Goal: Transaction & Acquisition: Purchase product/service

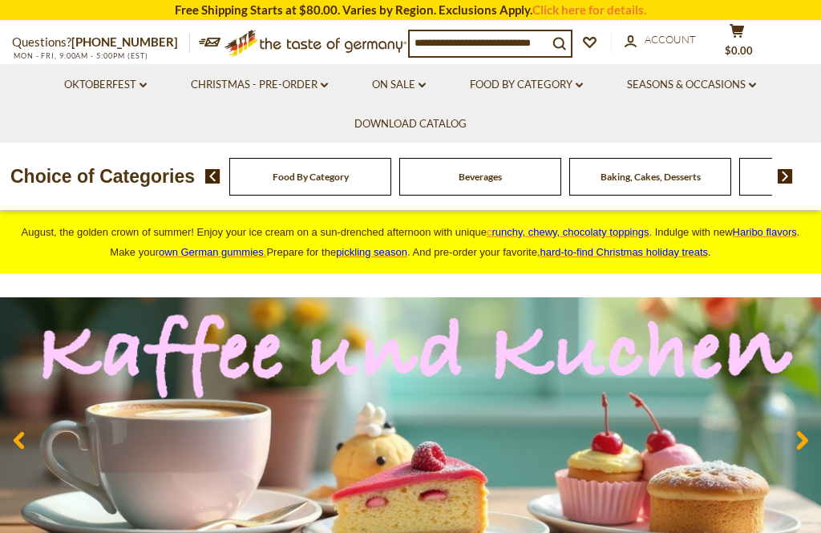
click at [474, 44] on input at bounding box center [479, 42] width 138 height 22
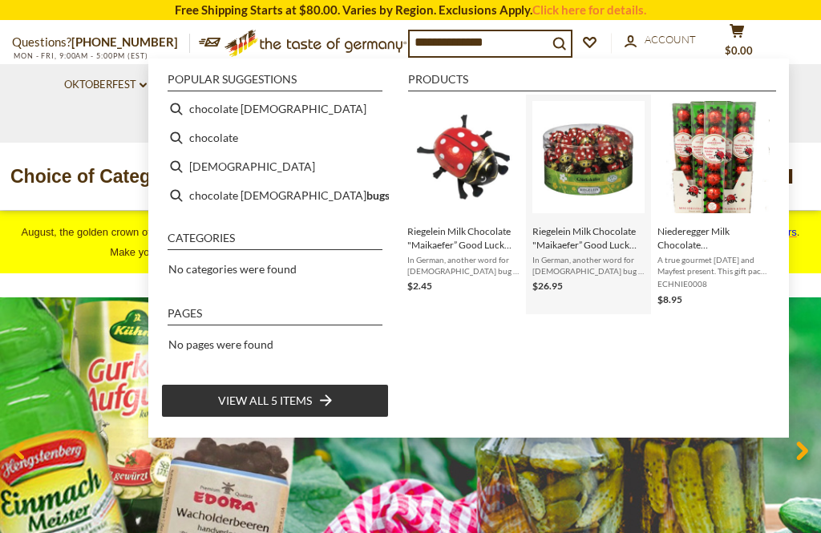
type input "**********"
click at [598, 158] on img "Instant Search Results" at bounding box center [589, 157] width 112 height 112
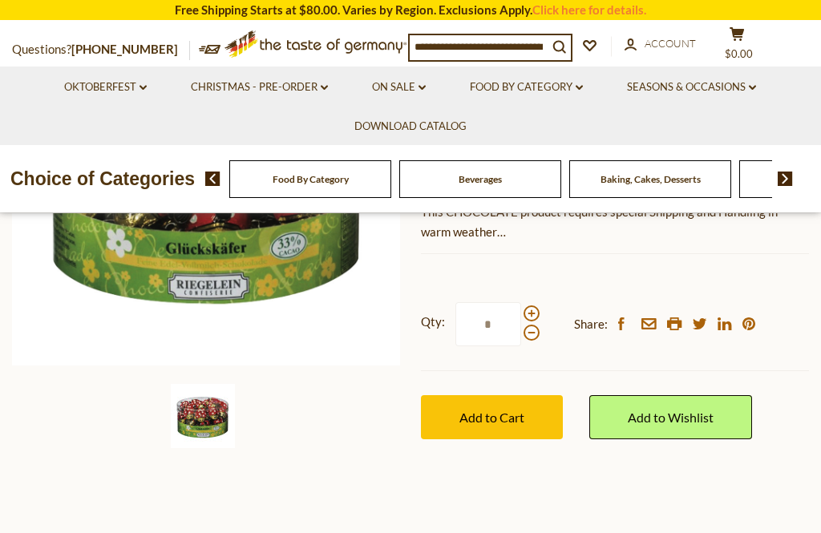
scroll to position [318, 0]
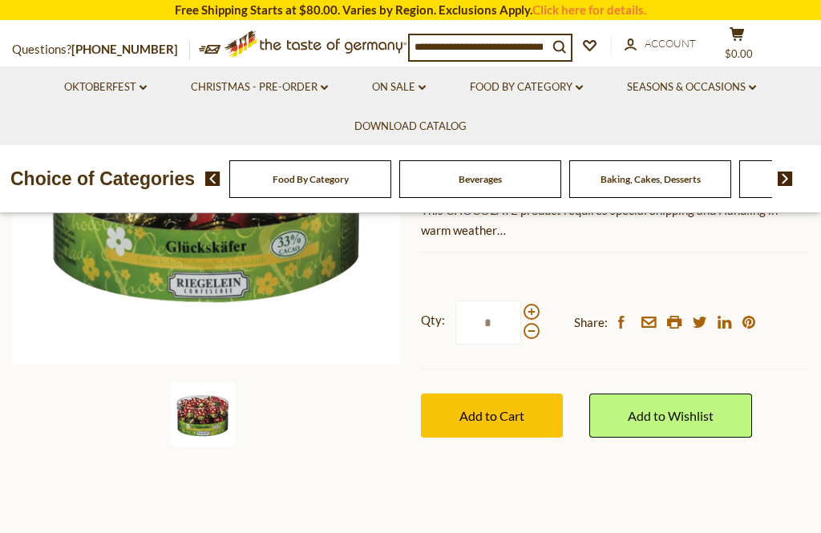
click at [519, 424] on span "Add to Cart" at bounding box center [492, 415] width 65 height 15
click at [748, 91] on link "Seasons & Occasions dropdown_arrow" at bounding box center [691, 88] width 129 height 18
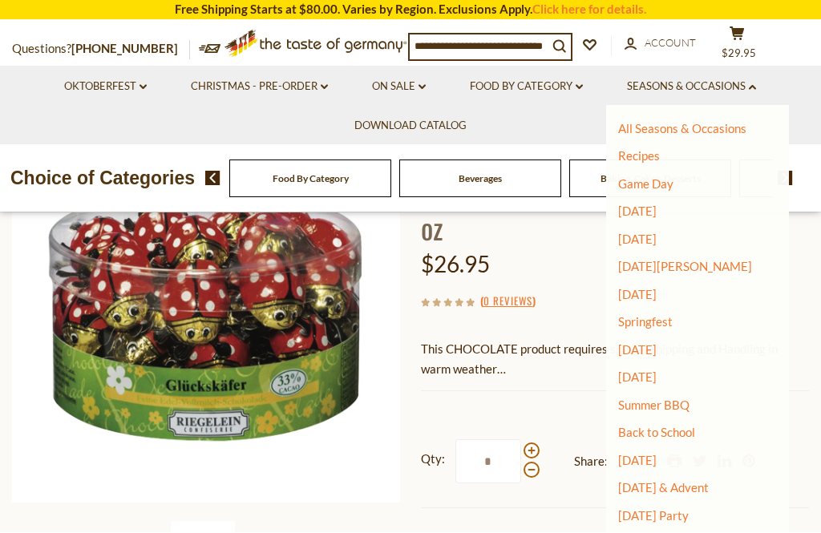
scroll to position [181, 0]
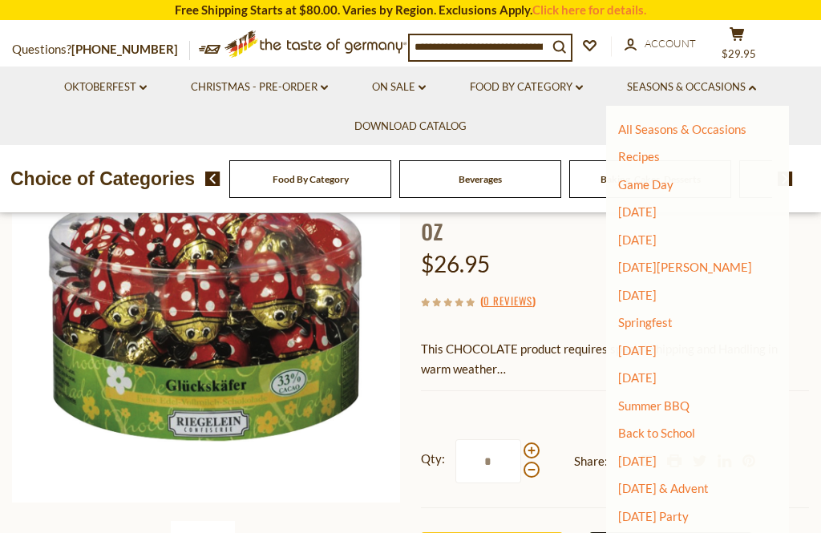
click at [761, 43] on button "cart $29.95" at bounding box center [737, 46] width 48 height 40
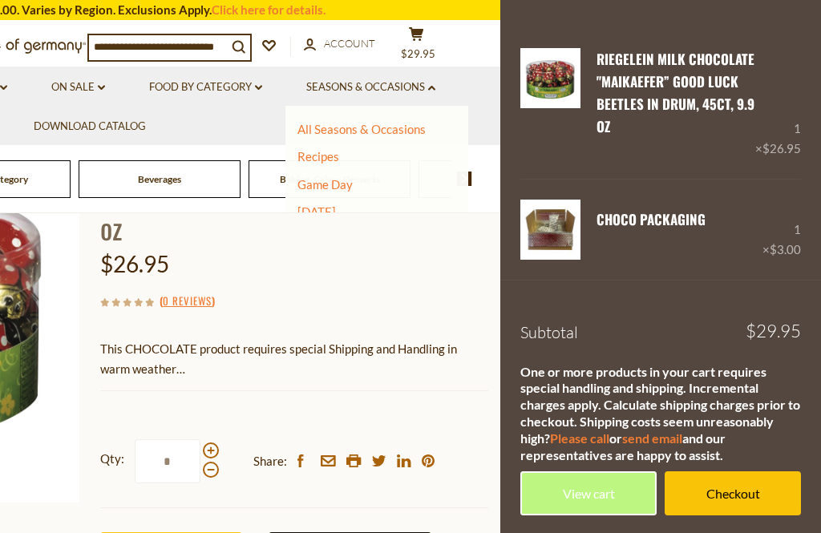
scroll to position [0, 0]
click at [744, 495] on link "Checkout" at bounding box center [733, 494] width 136 height 44
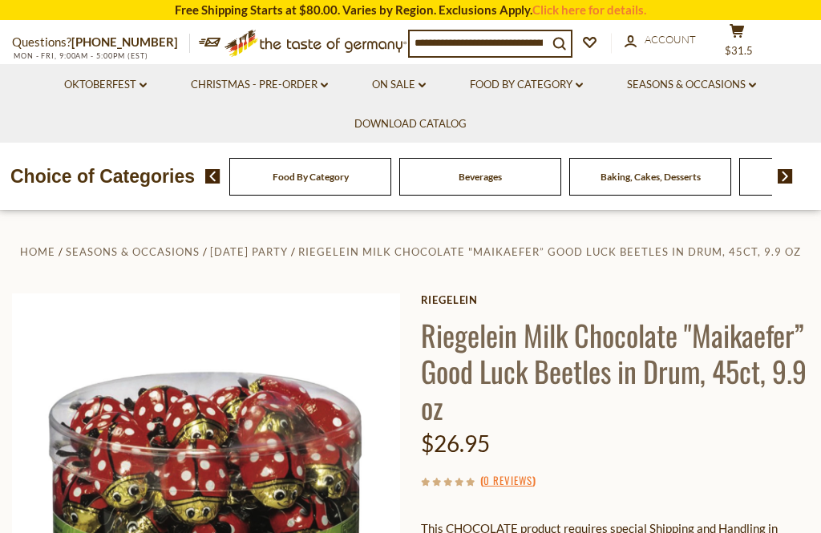
click at [55, 249] on span "Home" at bounding box center [37, 251] width 35 height 13
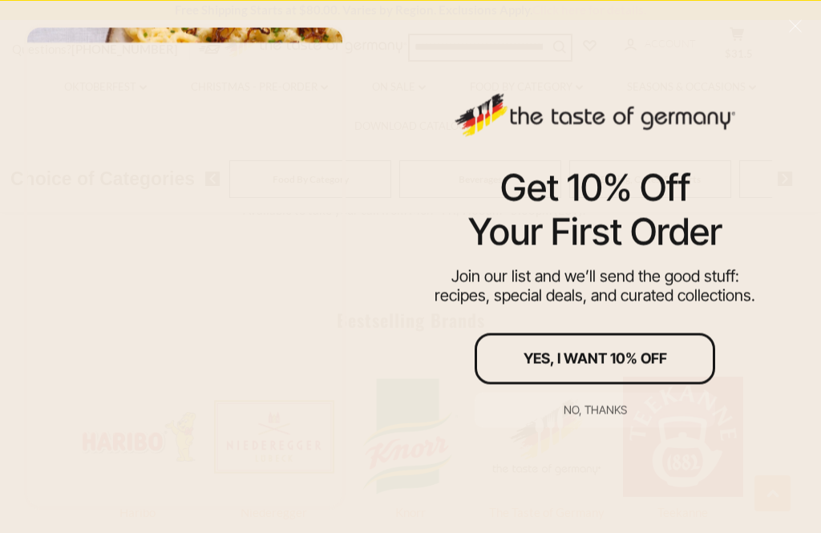
scroll to position [1150, 0]
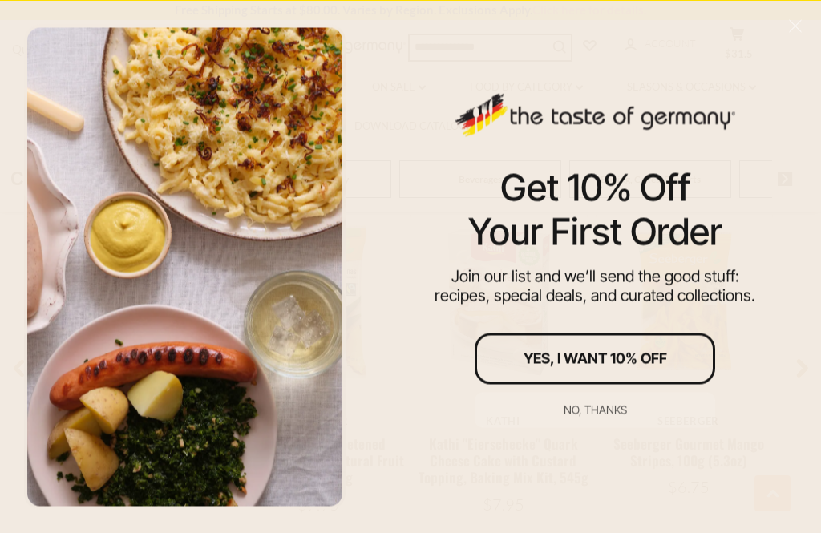
click at [608, 416] on div "No, thanks" at bounding box center [595, 409] width 63 height 11
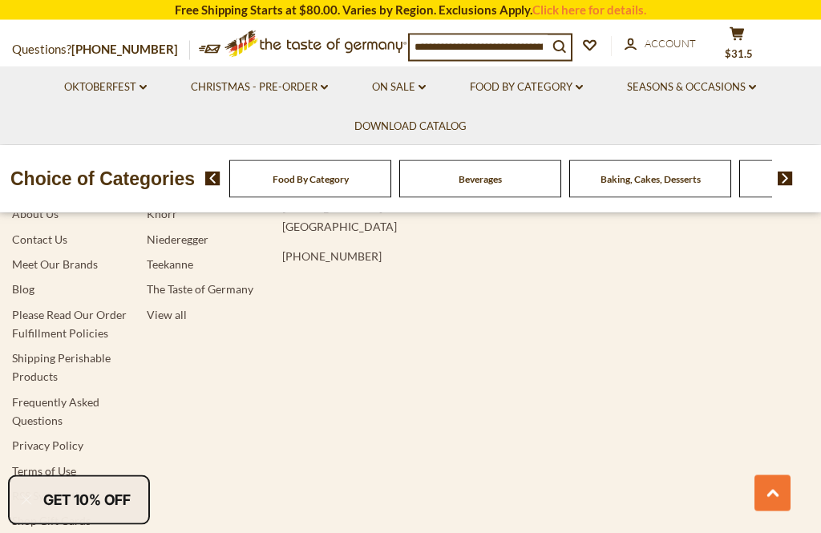
scroll to position [3047, 0]
click at [97, 312] on link "Please Read Our Order Fulfillment Policies" at bounding box center [69, 324] width 115 height 32
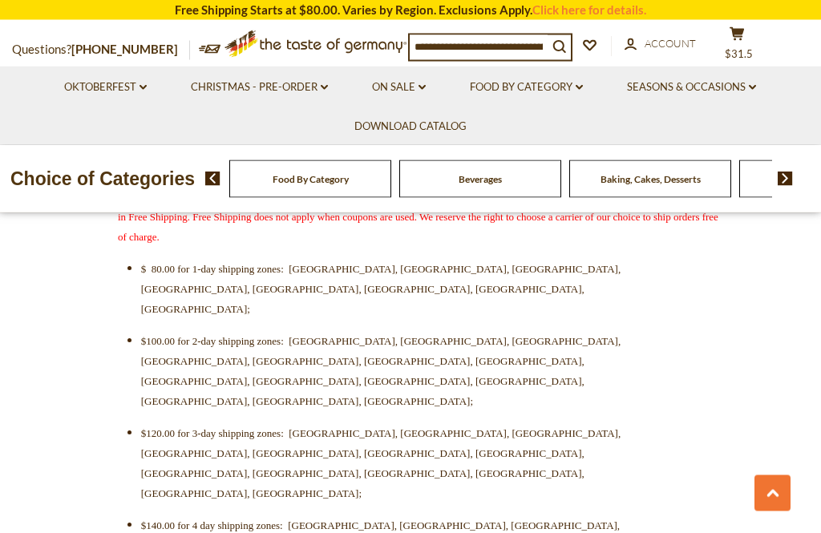
scroll to position [553, 0]
